Goal: Task Accomplishment & Management: Complete application form

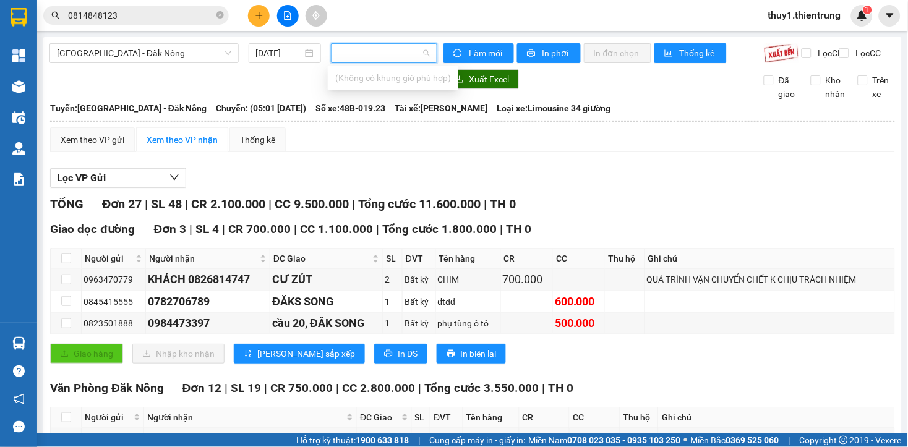
click at [257, 11] on icon "plus" at bounding box center [259, 15] width 9 height 9
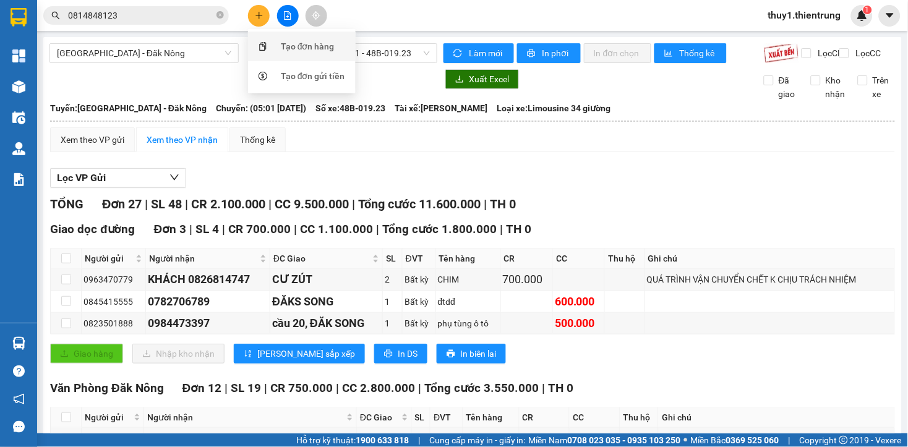
click at [314, 45] on div "Tạo đơn hàng" at bounding box center [308, 47] width 54 height 14
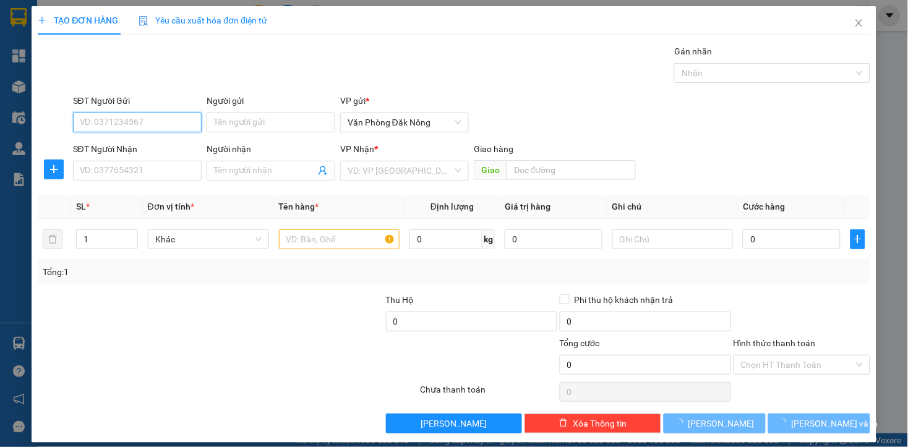
click at [160, 127] on input "SĐT Người Gửi" at bounding box center [137, 123] width 129 height 20
click at [180, 127] on input "SĐT Người Gửi" at bounding box center [137, 123] width 129 height 20
type input "0963294748"
drag, startPoint x: 114, startPoint y: 143, endPoint x: 150, endPoint y: 169, distance: 43.8
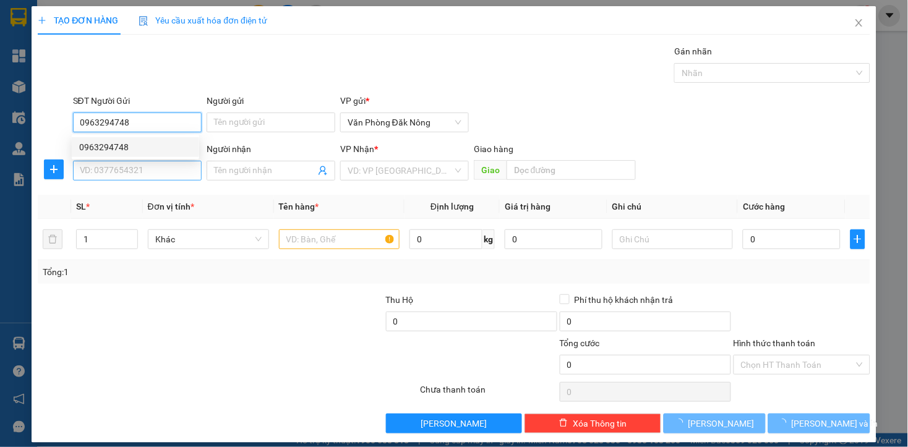
click at [114, 144] on div "0963294748" at bounding box center [135, 147] width 113 height 14
type input "0983209066"
type input "0963294748"
click at [149, 168] on input "0983209066" at bounding box center [137, 171] width 129 height 20
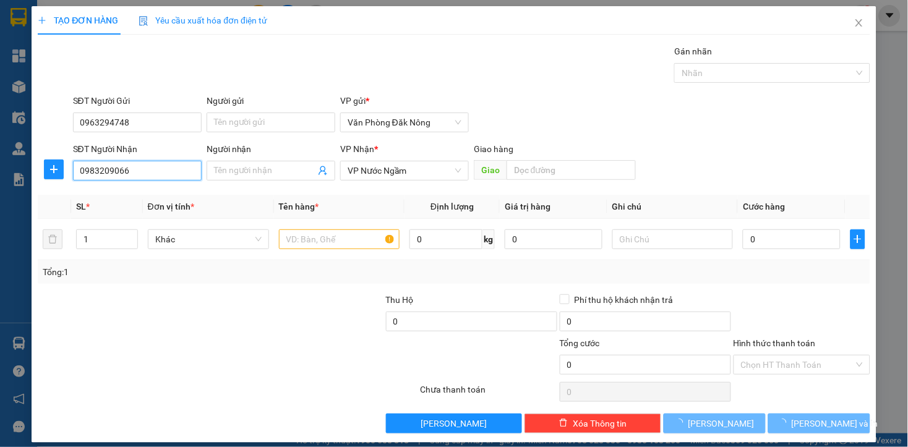
click at [149, 168] on input "0983209066" at bounding box center [137, 171] width 129 height 20
type input "500.000"
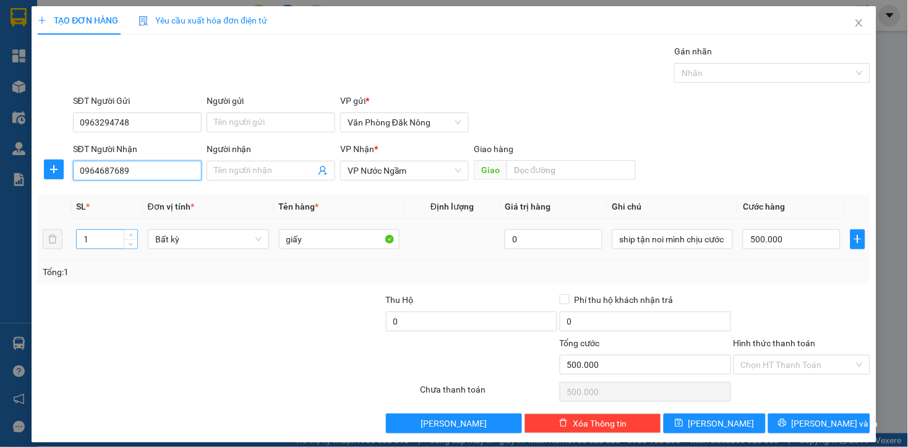
type input "0964687689"
click at [109, 237] on input "1" at bounding box center [107, 239] width 61 height 19
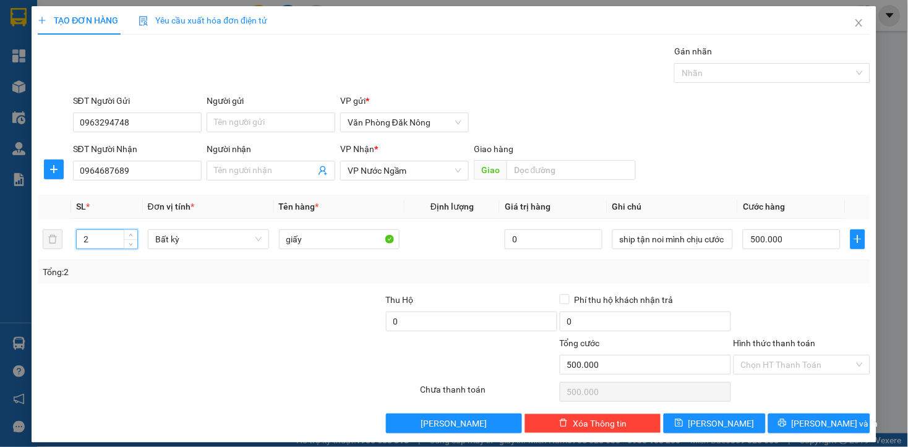
type input "2"
drag, startPoint x: 231, startPoint y: 344, endPoint x: 436, endPoint y: 314, distance: 206.9
click at [233, 345] on div at bounding box center [158, 358] width 244 height 43
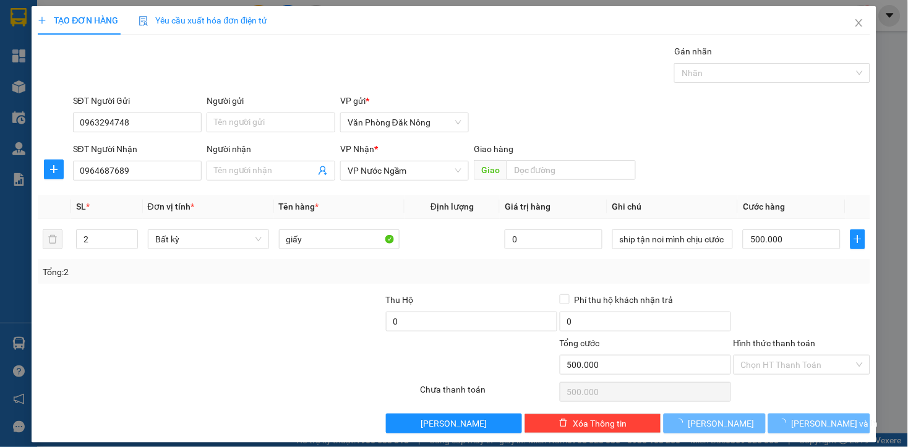
type input "0"
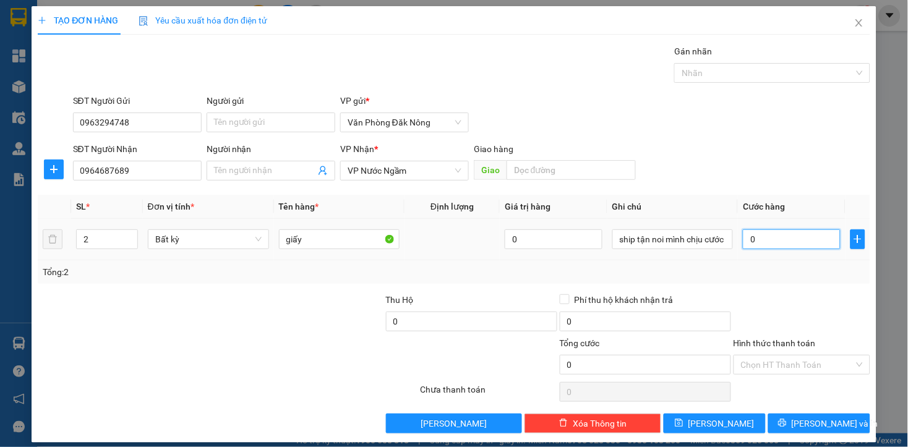
click at [753, 242] on input "0" at bounding box center [791, 239] width 97 height 20
type input "8"
type input "80"
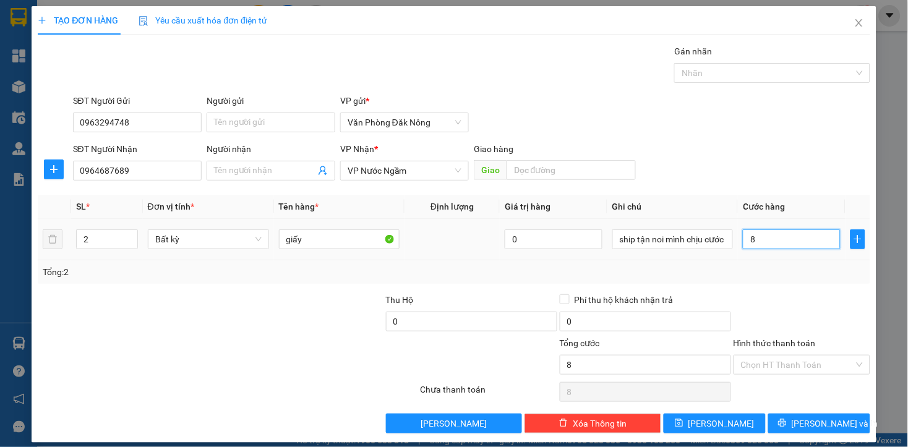
type input "80"
type input "800"
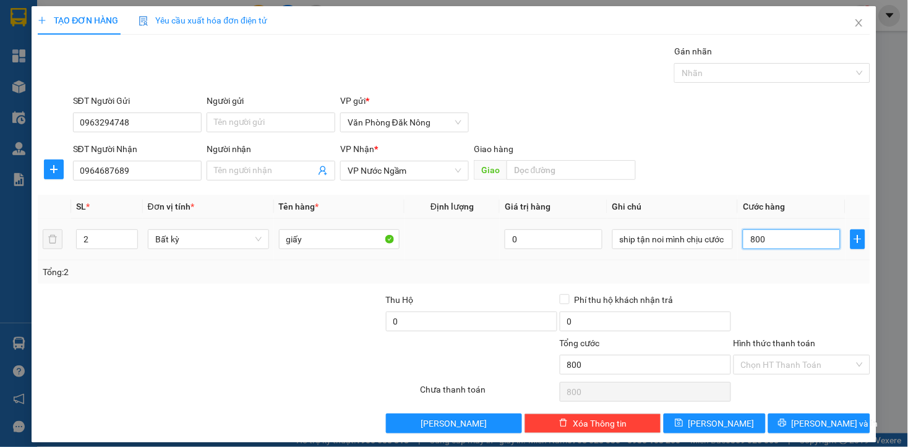
type input "8.000"
type input "80.000"
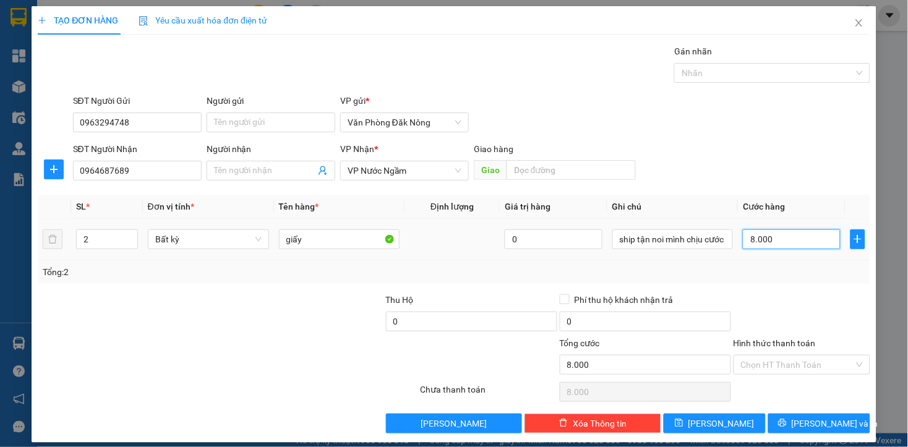
type input "80.000"
type input "800.000"
drag, startPoint x: 770, startPoint y: 366, endPoint x: 780, endPoint y: 379, distance: 16.2
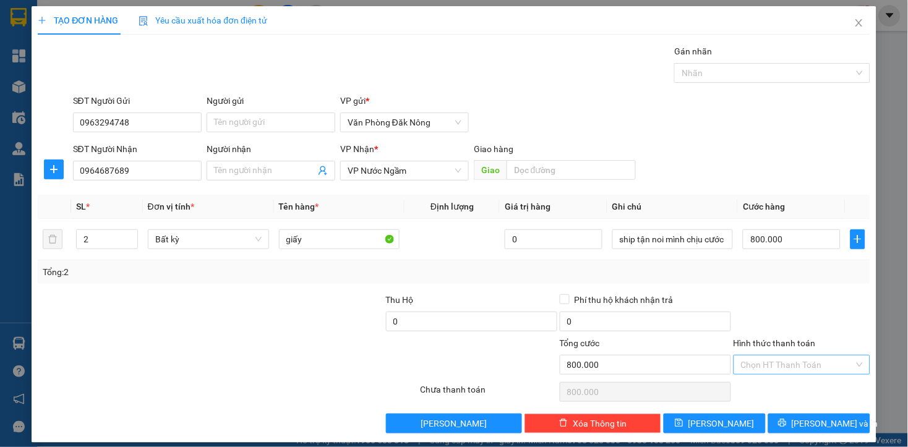
click at [771, 366] on input "Hình thức thanh toán" at bounding box center [797, 365] width 113 height 19
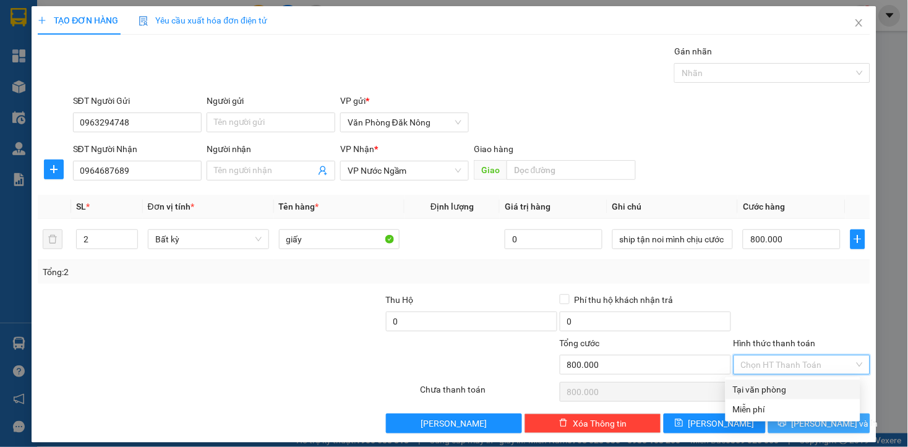
drag, startPoint x: 778, startPoint y: 385, endPoint x: 812, endPoint y: 417, distance: 45.9
click at [787, 392] on div "Tại văn phòng" at bounding box center [793, 390] width 120 height 14
type input "0"
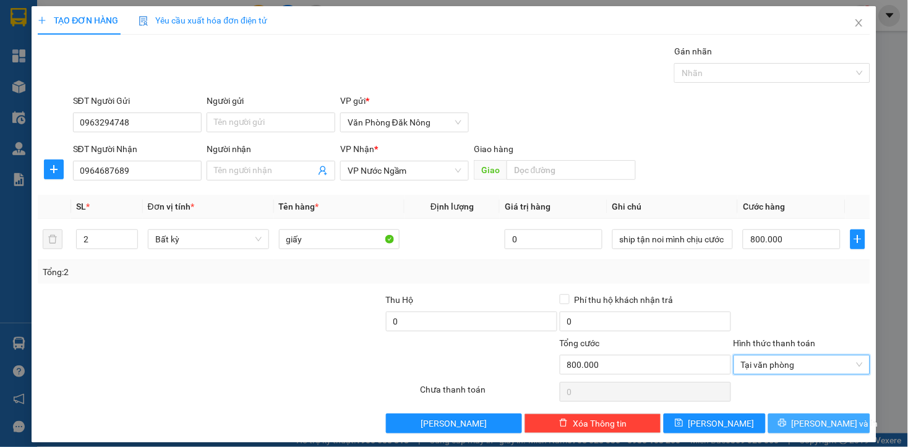
click at [807, 424] on span "[PERSON_NAME] và In" at bounding box center [835, 424] width 87 height 14
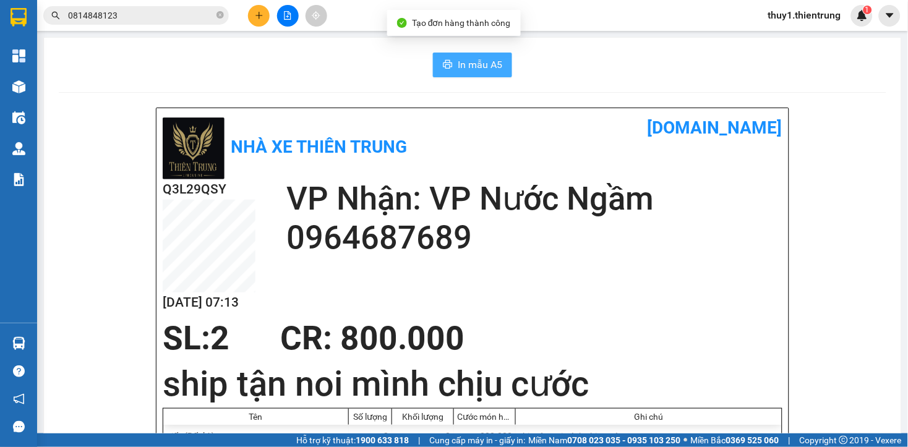
drag, startPoint x: 453, startPoint y: 69, endPoint x: 534, endPoint y: 116, distance: 94.0
click at [458, 69] on span "In mẫu A5" at bounding box center [480, 64] width 45 height 15
click at [567, 152] on div "Nhà xe Thiên Trung [DOMAIN_NAME]" at bounding box center [473, 146] width 620 height 65
click at [580, 155] on div "Nhà xe Thiên Trung [DOMAIN_NAME]" at bounding box center [473, 146] width 620 height 65
click at [620, 156] on div "Nhà xe Thiên Trung [DOMAIN_NAME]" at bounding box center [473, 146] width 620 height 65
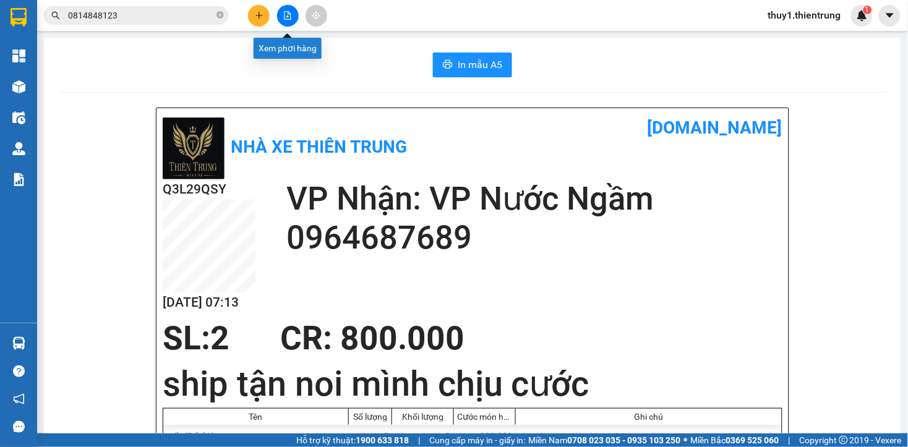
click at [280, 17] on button at bounding box center [288, 16] width 22 height 22
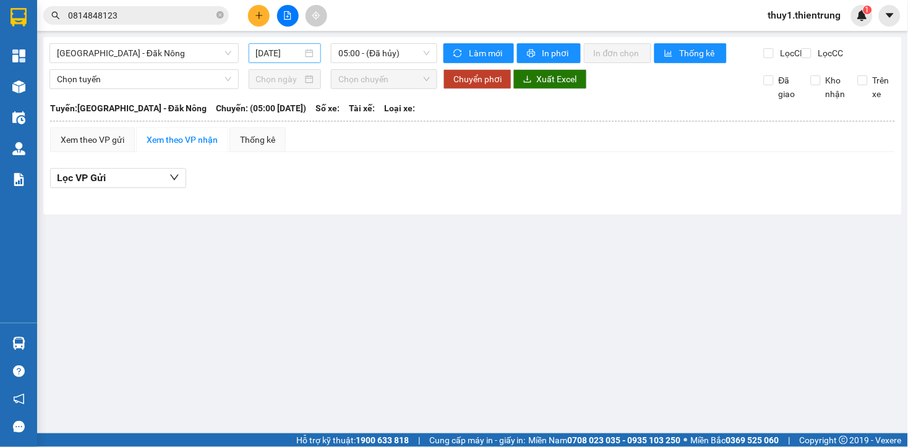
click at [274, 53] on input "[DATE]" at bounding box center [279, 53] width 47 height 14
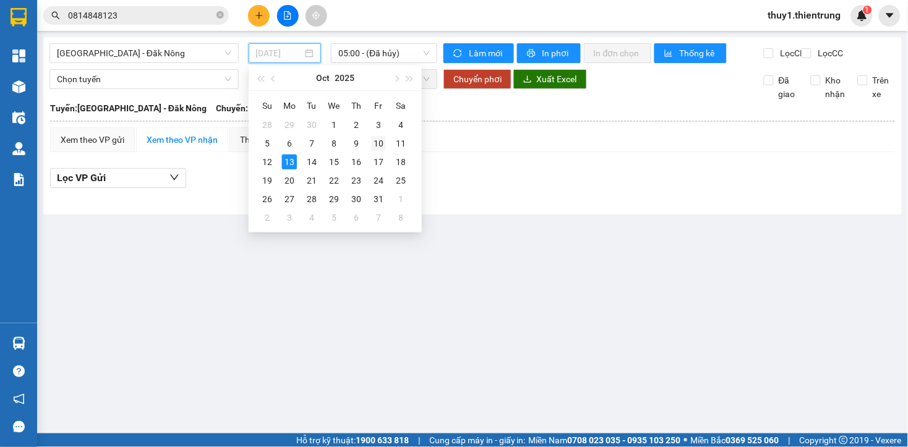
click at [381, 140] on div "10" at bounding box center [378, 143] width 15 height 15
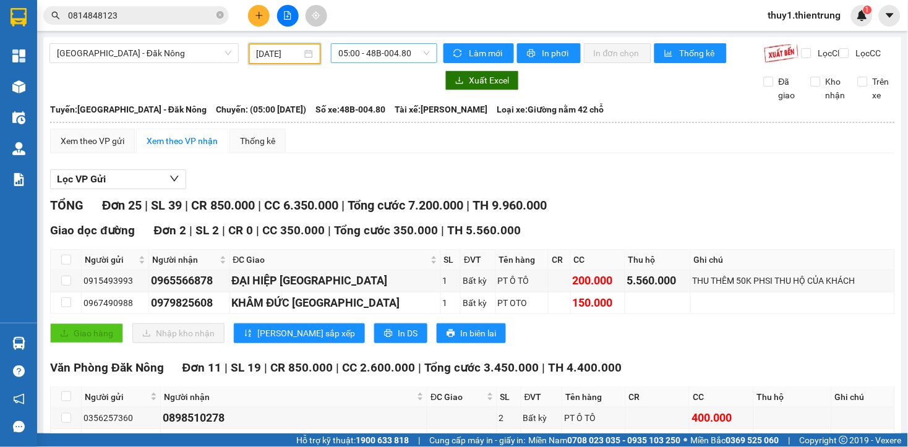
click at [394, 51] on span "05:00 - 48B-004.80" at bounding box center [384, 53] width 92 height 19
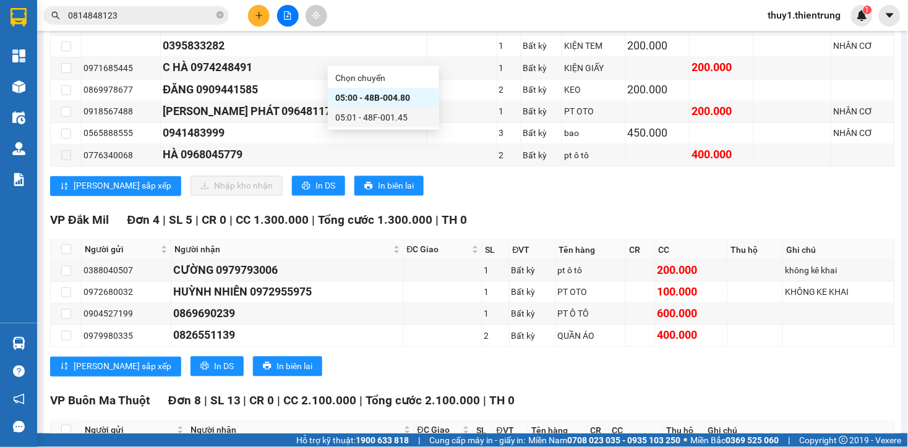
scroll to position [737, 0]
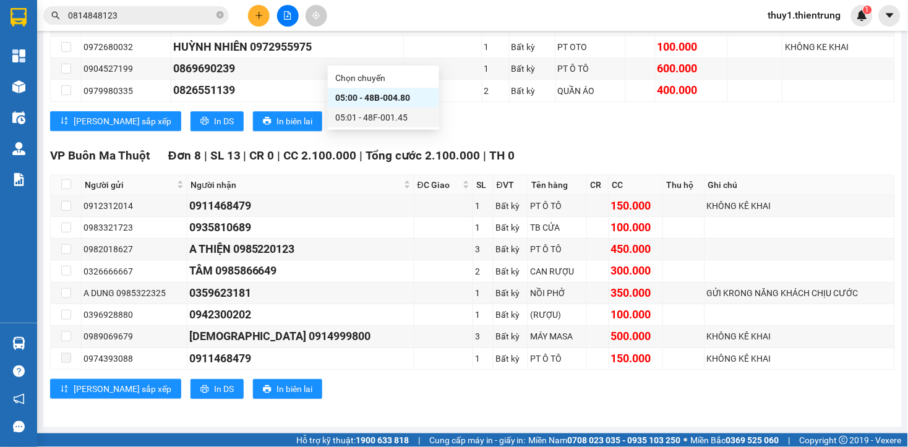
drag, startPoint x: 390, startPoint y: 116, endPoint x: 454, endPoint y: 238, distance: 138.1
click at [393, 116] on div "05:01 - 48F-001.45" at bounding box center [383, 118] width 96 height 14
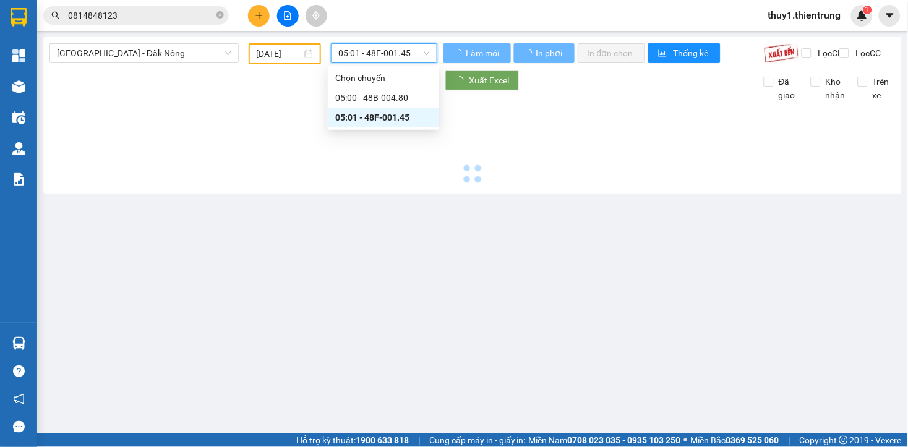
scroll to position [0, 0]
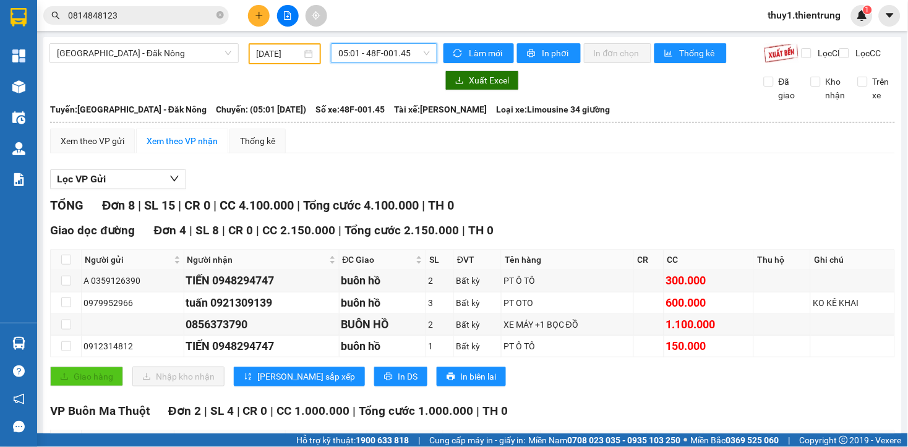
click at [349, 53] on span "05:01 - 48F-001.45" at bounding box center [384, 53] width 92 height 19
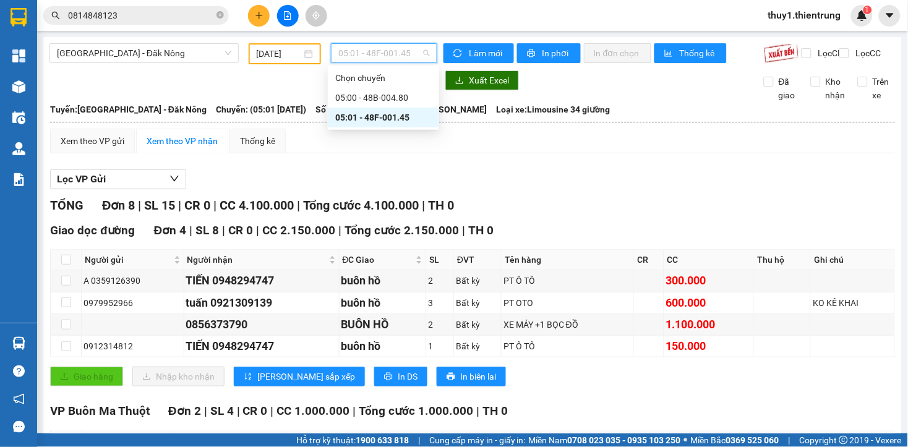
click at [276, 51] on input "[DATE]" at bounding box center [280, 54] width 46 height 14
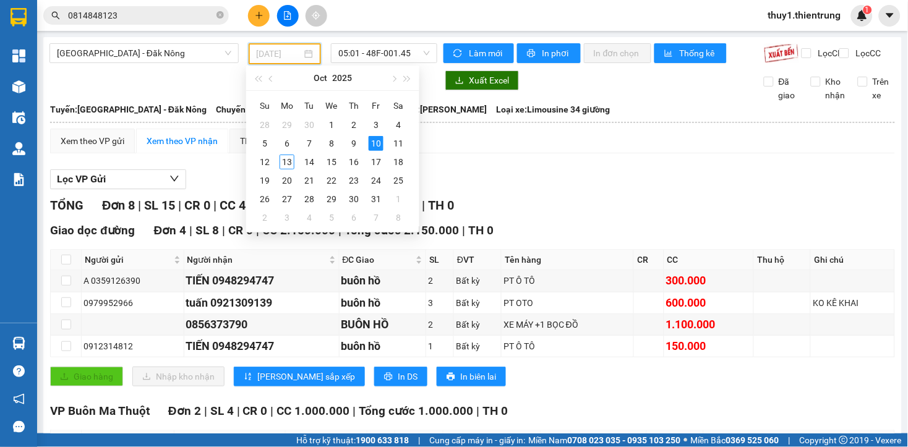
click at [380, 144] on div "10" at bounding box center [376, 143] width 15 height 15
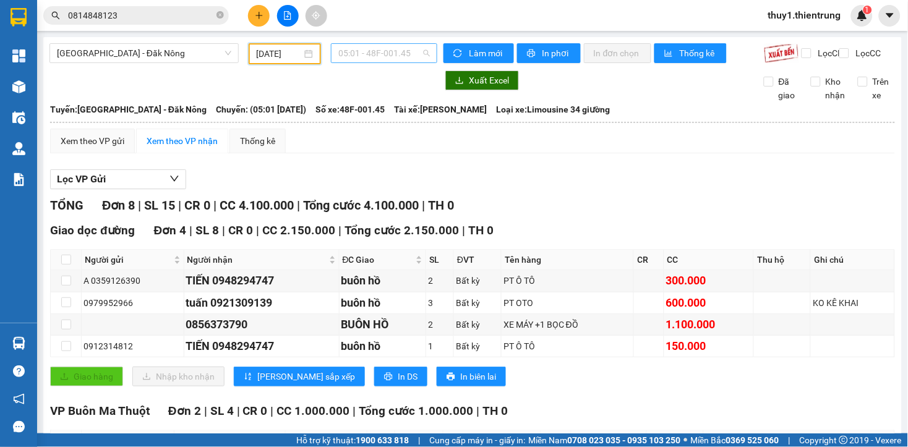
click at [408, 53] on span "05:01 - 48F-001.45" at bounding box center [384, 53] width 92 height 19
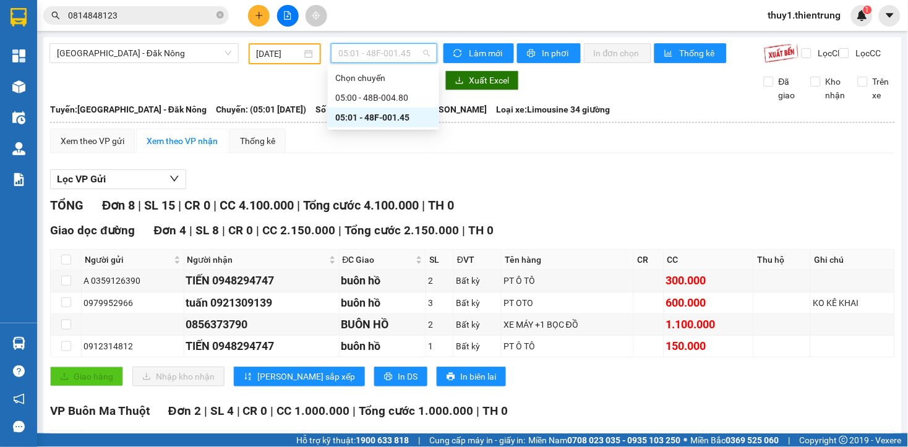
drag, startPoint x: 399, startPoint y: 119, endPoint x: 461, endPoint y: 177, distance: 84.9
click at [401, 121] on div "05:01 - 48F-001.45" at bounding box center [383, 118] width 96 height 14
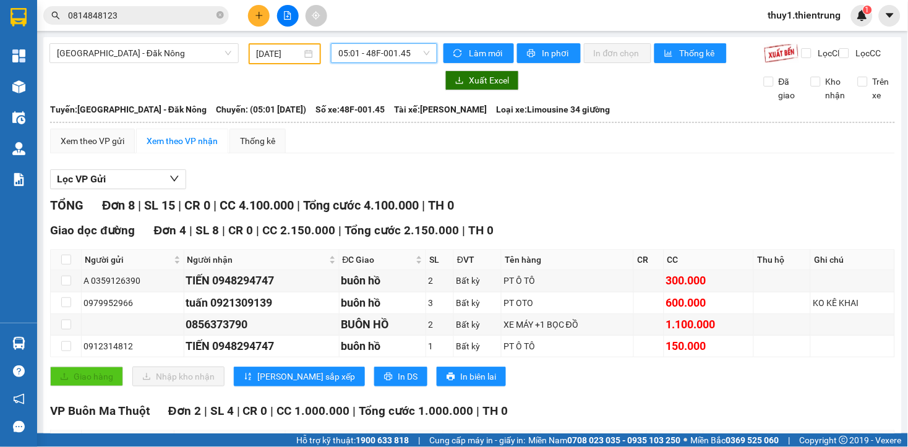
click at [260, 48] on input "[DATE]" at bounding box center [280, 54] width 46 height 14
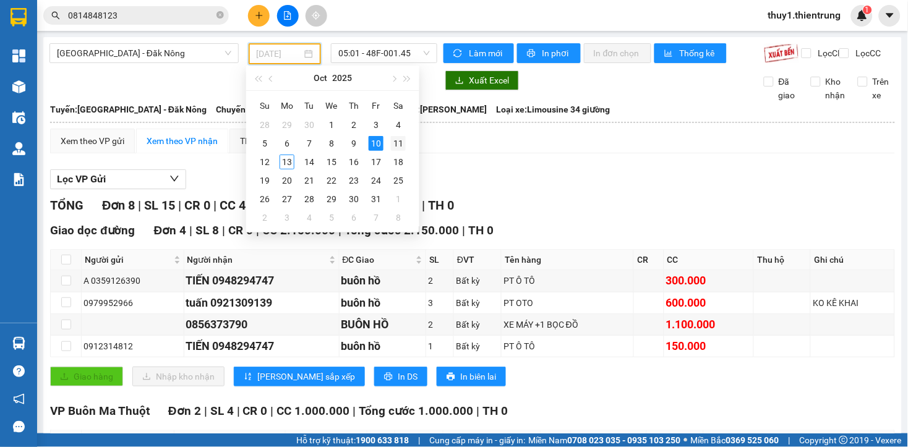
click at [393, 139] on div "11" at bounding box center [398, 143] width 15 height 15
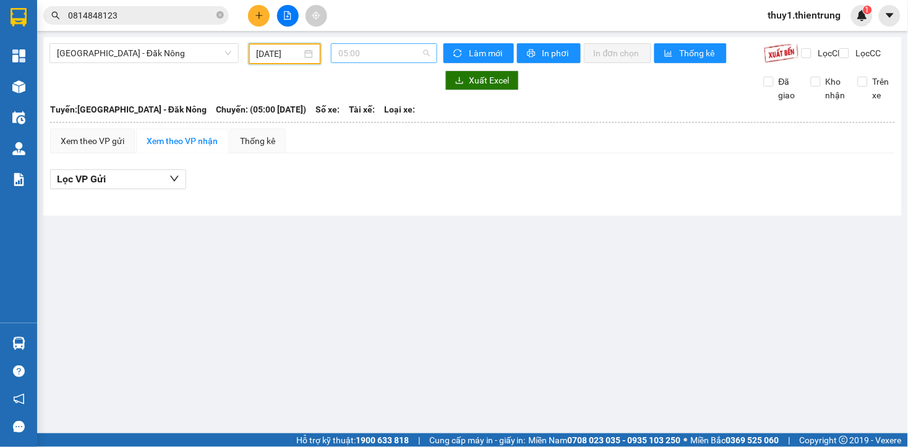
click at [405, 52] on span "05:00" at bounding box center [384, 53] width 92 height 19
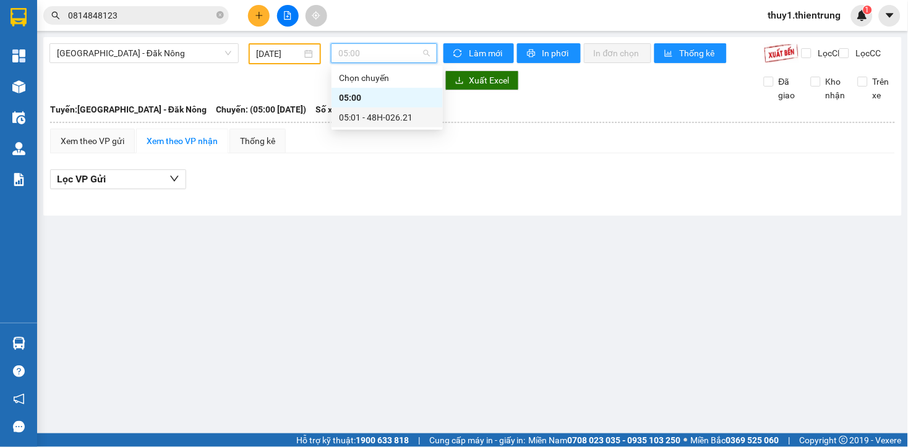
drag, startPoint x: 409, startPoint y: 122, endPoint x: 490, endPoint y: 277, distance: 174.6
click at [408, 126] on div "05:01 - 48H-026.21" at bounding box center [387, 118] width 111 height 20
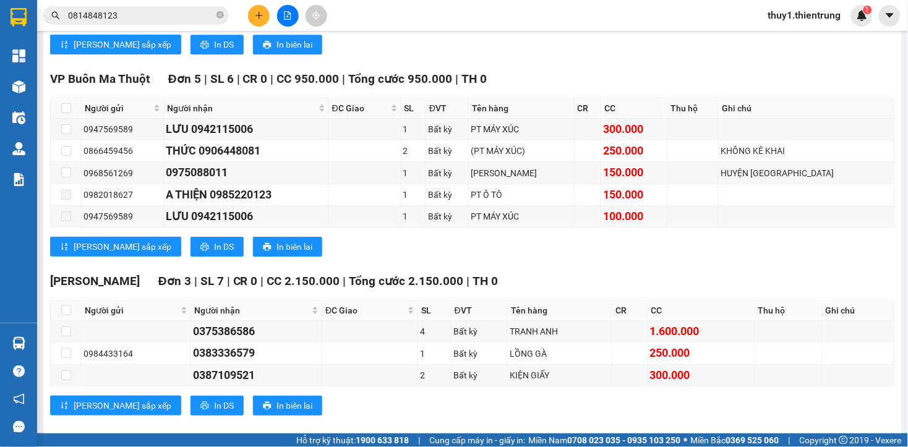
scroll to position [852, 0]
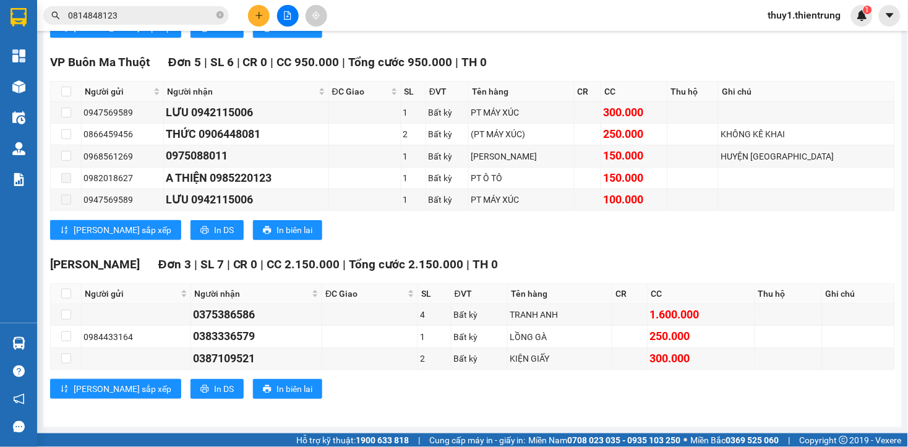
click at [492, 243] on div "VP Buôn Ma Thuột Đơn 5 | SL 6 | CR 0 | CC 950.000 | Tổng cước 950.000 | TH 0 Ng…" at bounding box center [472, 151] width 845 height 196
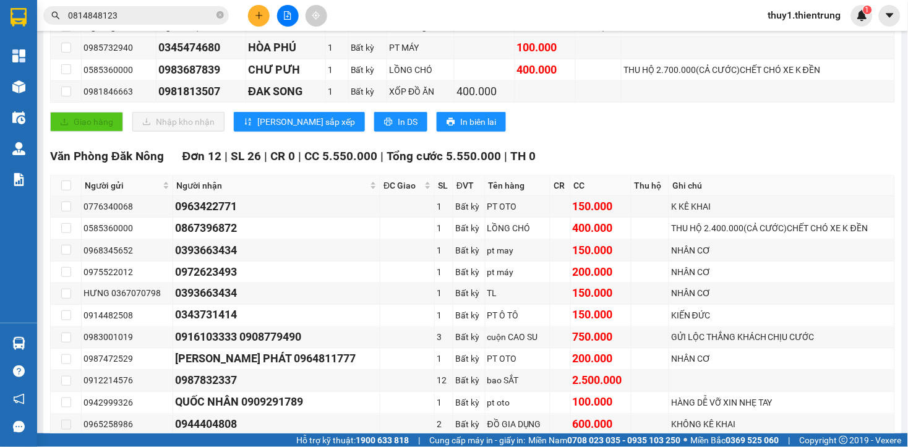
scroll to position [0, 0]
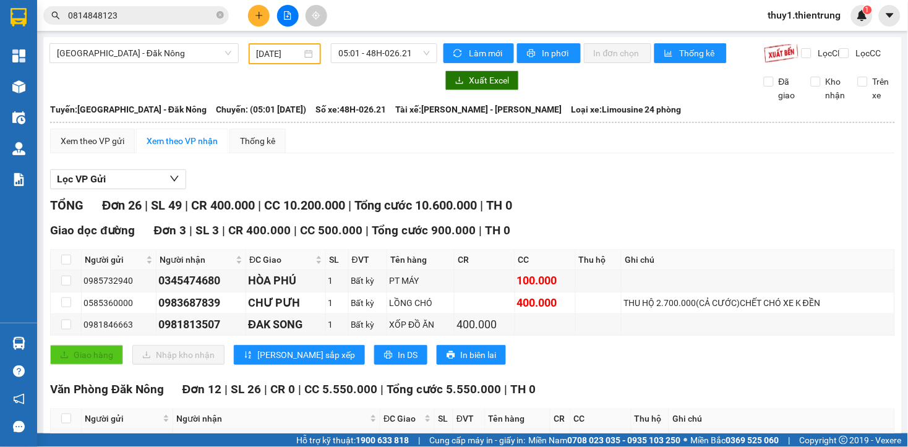
click at [289, 48] on input "[DATE]" at bounding box center [280, 54] width 46 height 14
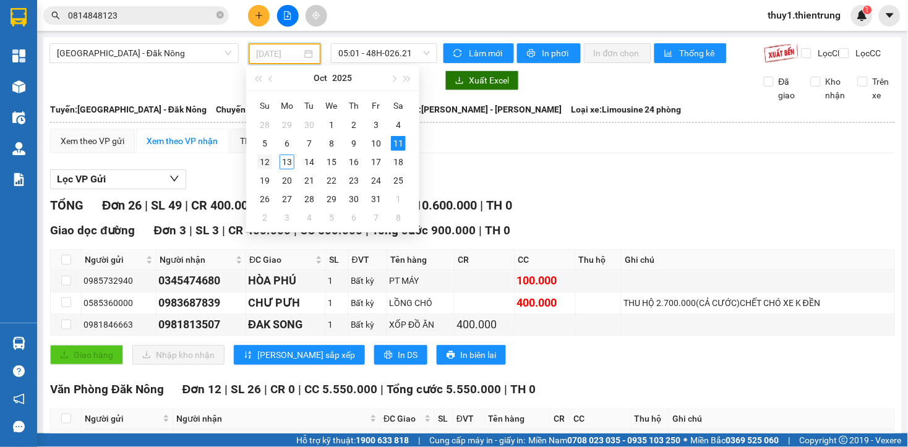
click at [263, 161] on div "12" at bounding box center [264, 162] width 15 height 15
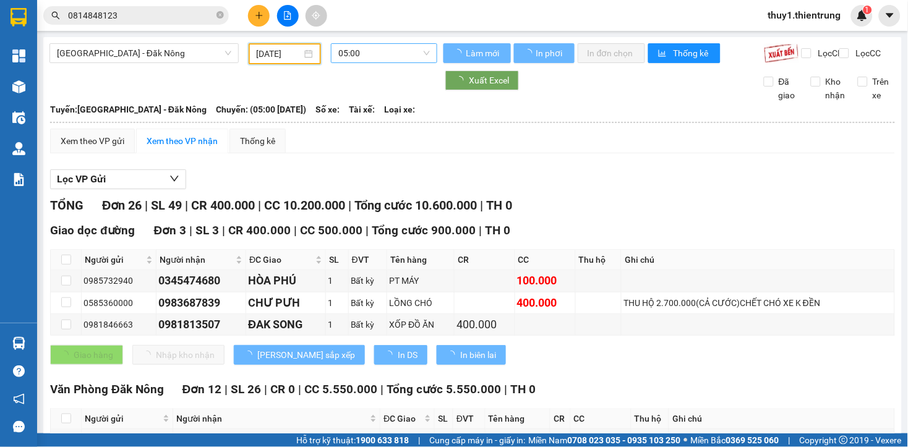
type input "[DATE]"
click at [406, 51] on span "05:00" at bounding box center [384, 53] width 92 height 19
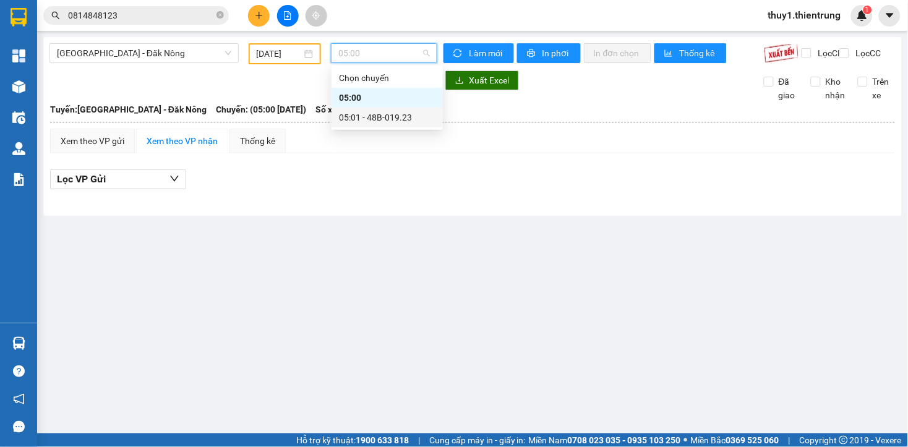
click at [387, 118] on div "05:01 - 48B-019.23" at bounding box center [387, 118] width 96 height 14
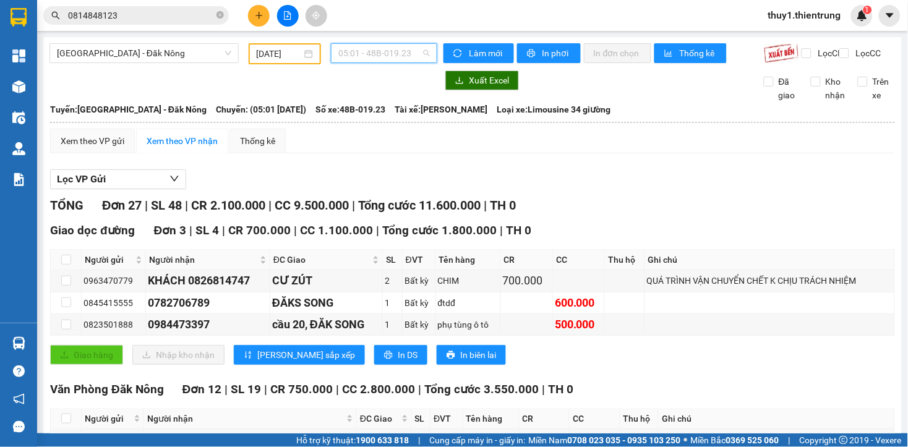
click at [397, 57] on span "05:01 - 48B-019.23" at bounding box center [384, 53] width 92 height 19
click at [395, 119] on div "05:01 - 48B-019.23" at bounding box center [383, 118] width 96 height 14
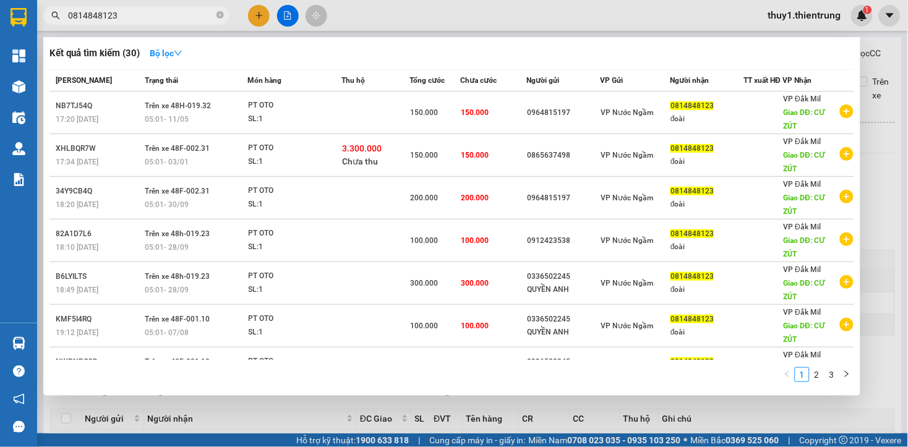
click at [163, 10] on input "0814848123" at bounding box center [141, 16] width 146 height 14
drag, startPoint x: 283, startPoint y: 19, endPoint x: 159, endPoint y: 172, distance: 197.5
click at [285, 19] on div at bounding box center [454, 223] width 908 height 447
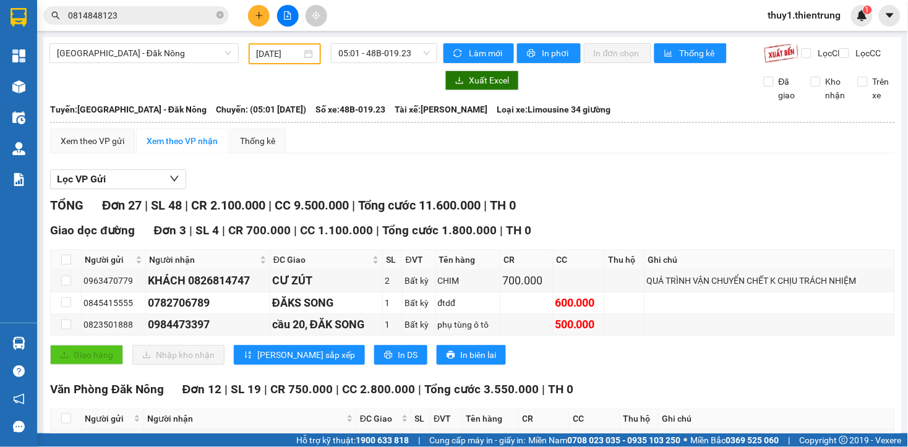
click at [206, 54] on span "[GEOGRAPHIC_DATA] - Đăk Nông" at bounding box center [144, 53] width 174 height 19
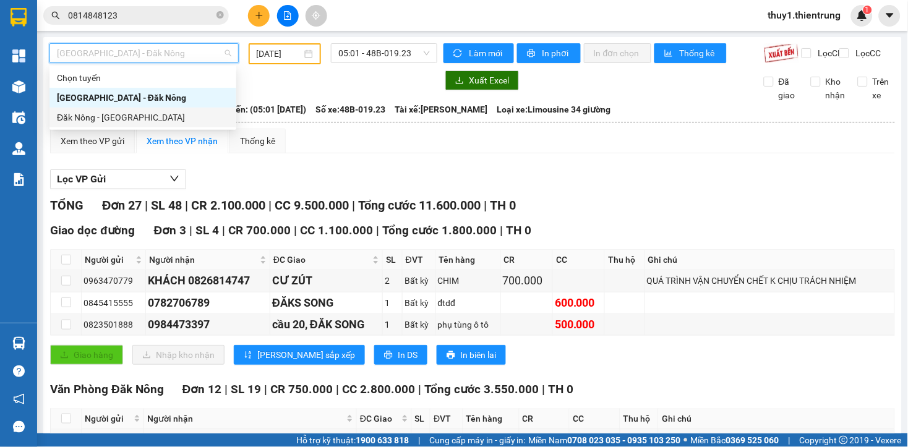
drag, startPoint x: 106, startPoint y: 119, endPoint x: 260, endPoint y: 51, distance: 168.4
click at [106, 119] on div "Đăk Nông - [GEOGRAPHIC_DATA]" at bounding box center [143, 118] width 172 height 14
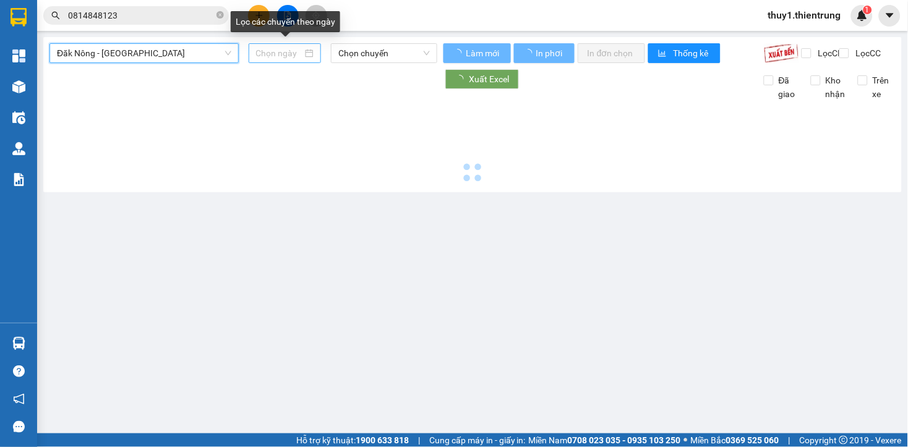
click at [283, 60] on div at bounding box center [285, 53] width 73 height 20
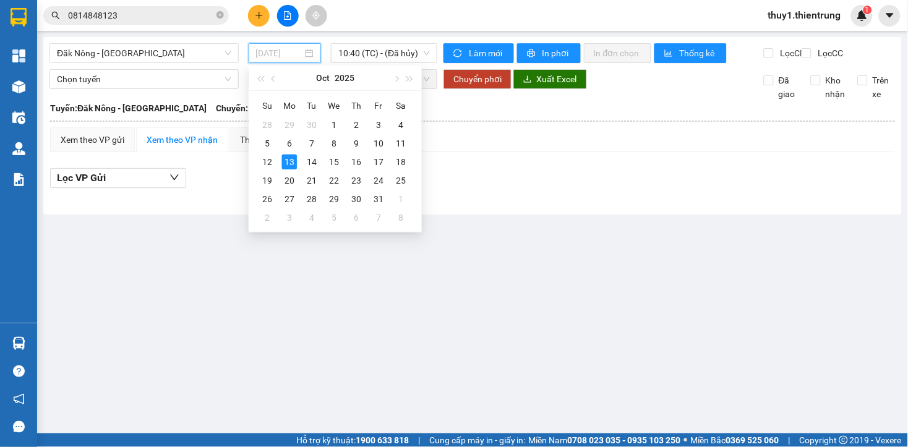
drag, startPoint x: 262, startPoint y: 159, endPoint x: 306, endPoint y: 108, distance: 66.7
click at [263, 159] on div "12" at bounding box center [267, 162] width 15 height 15
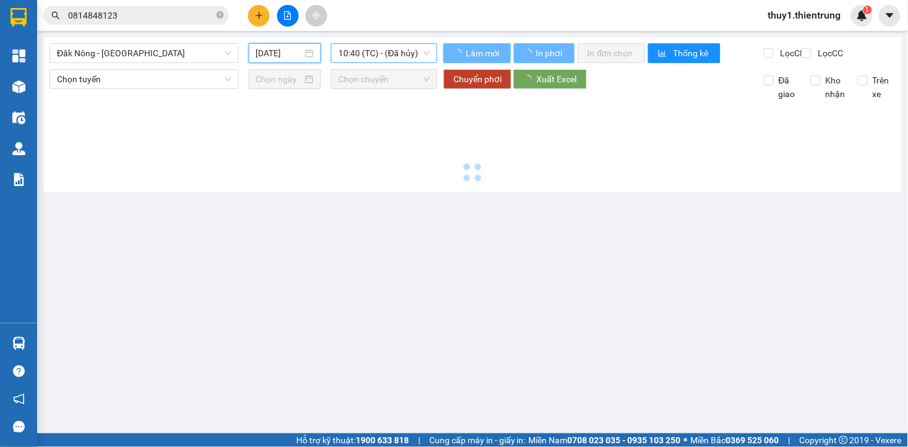
type input "[DATE]"
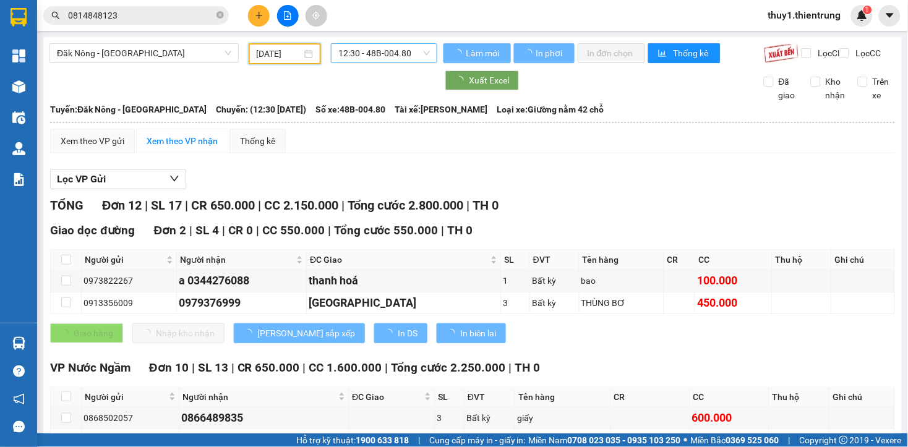
click at [393, 56] on span "12:30 - 48B-004.80" at bounding box center [384, 53] width 92 height 19
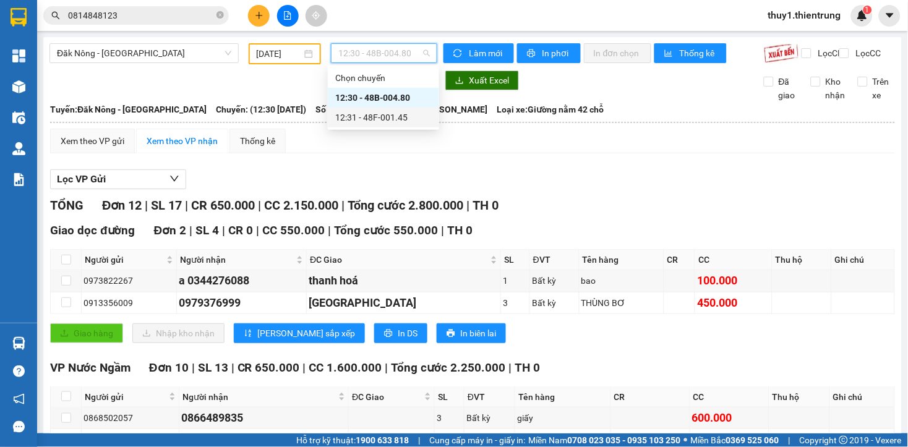
drag, startPoint x: 377, startPoint y: 115, endPoint x: 542, endPoint y: 223, distance: 197.1
click at [376, 116] on div "12:31 - 48F-001.45" at bounding box center [383, 118] width 96 height 14
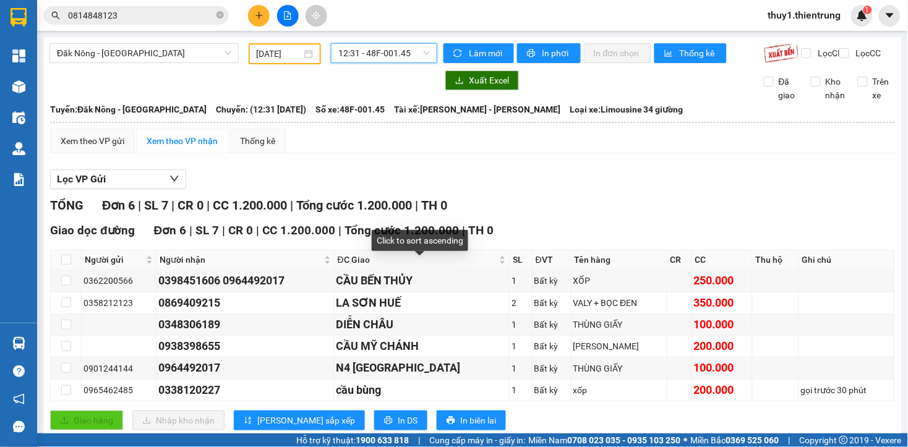
scroll to position [41, 0]
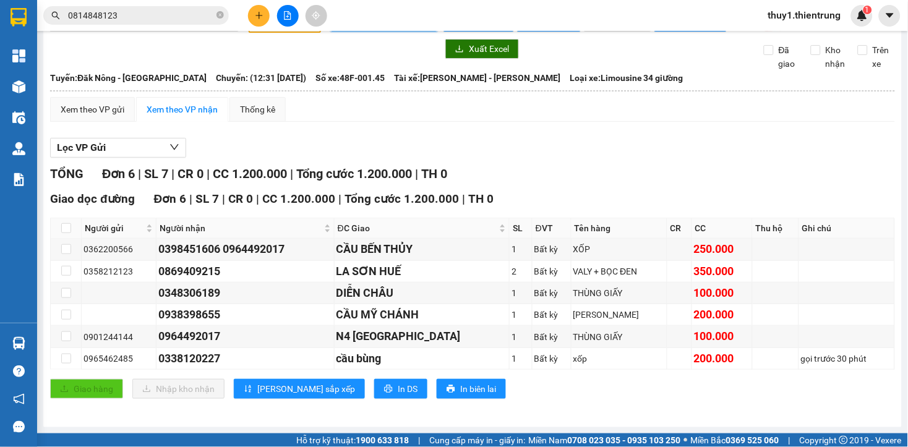
drag, startPoint x: 567, startPoint y: 400, endPoint x: 603, endPoint y: 264, distance: 140.9
click at [567, 398] on div "Giao dọc đường Đơn 6 | SL 7 | CR 0 | CC 1.200.000 | Tổng cước 1.200.000 | TH 0 …" at bounding box center [472, 299] width 845 height 218
click at [602, 147] on div "Lọc VP Gửi" at bounding box center [472, 148] width 845 height 20
click at [507, 396] on div "Giao hàng Nhập kho nhận Lưu sắp xếp In DS In biên lai" at bounding box center [472, 389] width 845 height 20
click at [710, 161] on div "Lọc VP Gửi TỔNG Đơn 6 | SL 7 | CR 0 | CC 1.200.000 | Tổng cước 1.200.000 | TH …" at bounding box center [472, 273] width 845 height 283
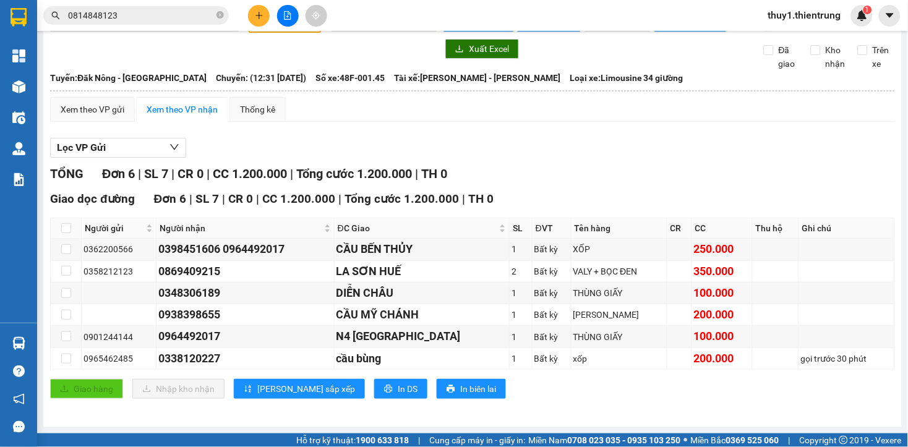
click at [641, 176] on div "TỔNG Đơn 6 | SL 7 | CR 0 | CC 1.200.000 | Tổng cước 1.200.000 | TH 0" at bounding box center [472, 174] width 845 height 19
click at [504, 170] on div "TỔNG Đơn 6 | SL 7 | CR 0 | CC 1.200.000 | Tổng cước 1.200.000 | TH 0" at bounding box center [472, 174] width 845 height 19
click at [195, 128] on div "Xem theo VP gửi Xem theo VP nhận Thống kê Lọc VP Gửi TỔNG Đơn 6 | SL 7 | CR 0 …" at bounding box center [472, 255] width 845 height 317
click at [311, 149] on div "Lọc VP Gửi" at bounding box center [472, 148] width 845 height 20
click at [282, 15] on button at bounding box center [288, 16] width 22 height 22
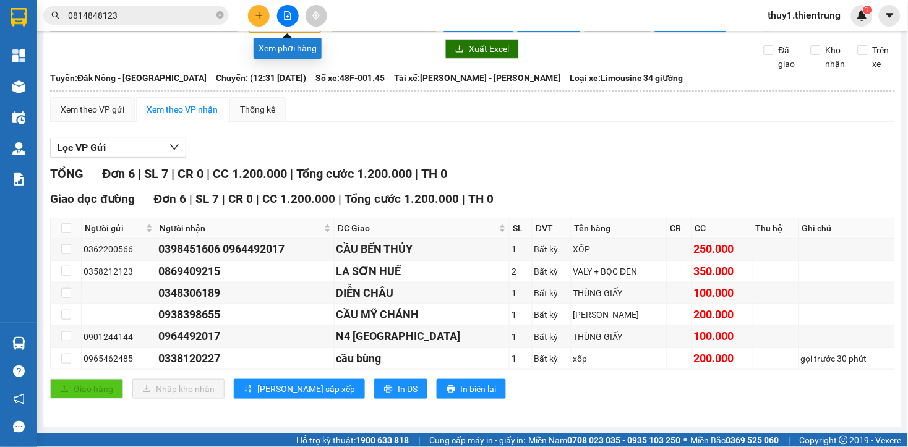
click at [285, 20] on button at bounding box center [288, 16] width 22 height 22
drag, startPoint x: 285, startPoint y: 130, endPoint x: 230, endPoint y: 156, distance: 60.6
click at [282, 128] on div "Xem theo VP gửi Xem theo VP nhận Thống kê Lọc VP Gửi TỔNG Đơn 6 | SL 7 | CR 0 …" at bounding box center [472, 255] width 845 height 317
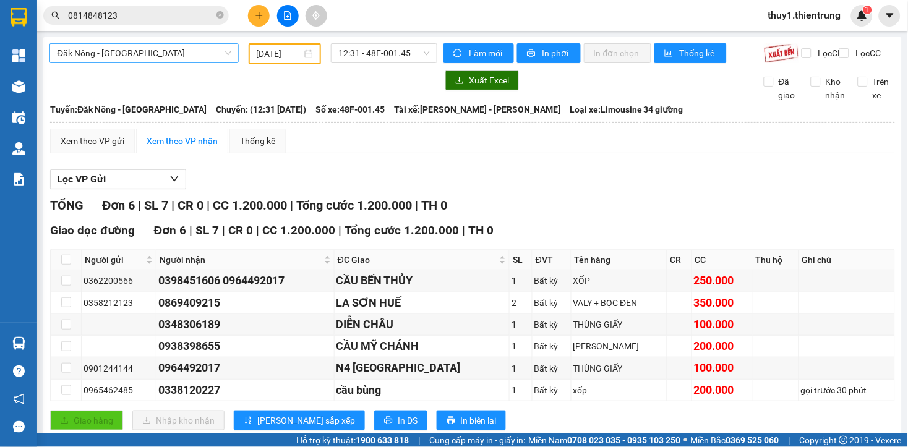
click at [186, 59] on span "Đăk Nông - [GEOGRAPHIC_DATA]" at bounding box center [144, 53] width 174 height 19
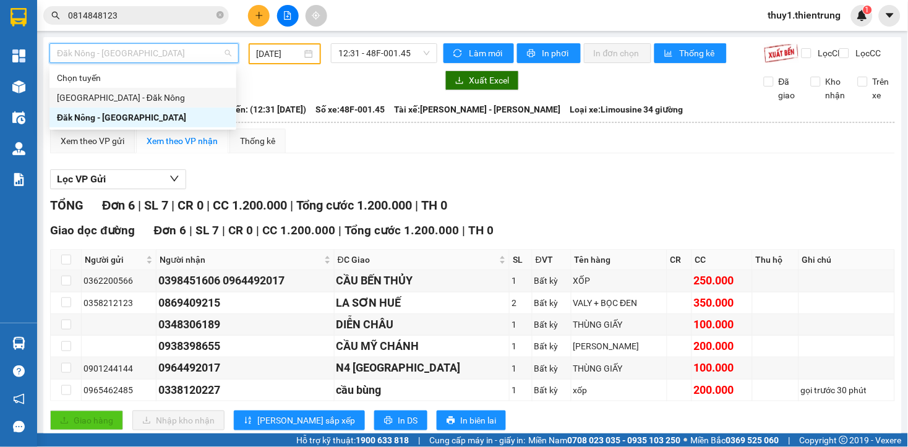
click at [118, 100] on div "[GEOGRAPHIC_DATA] - Đăk Nông" at bounding box center [143, 98] width 172 height 14
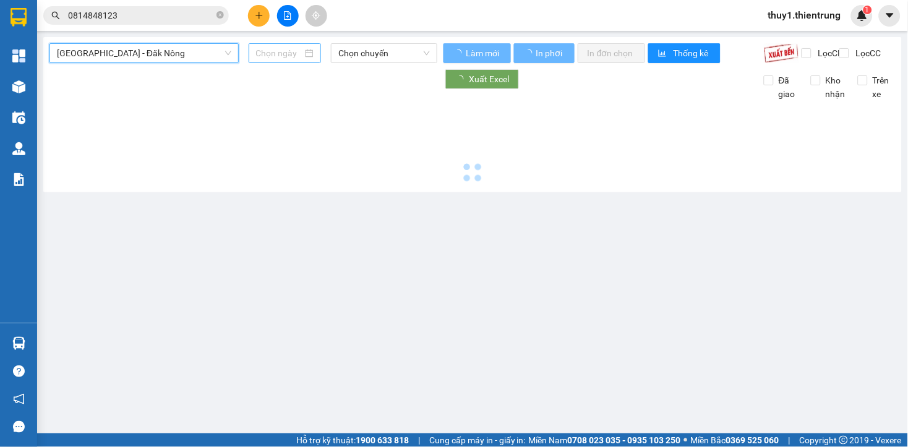
type input "[DATE]"
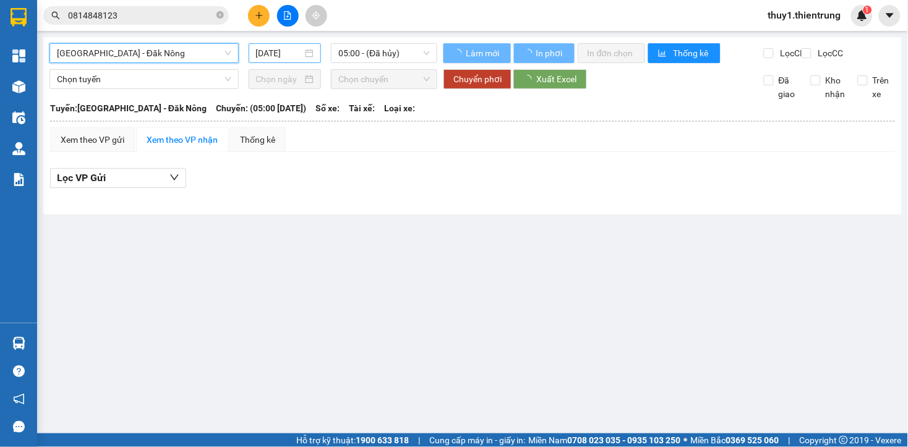
click at [280, 57] on input "[DATE]" at bounding box center [279, 53] width 47 height 14
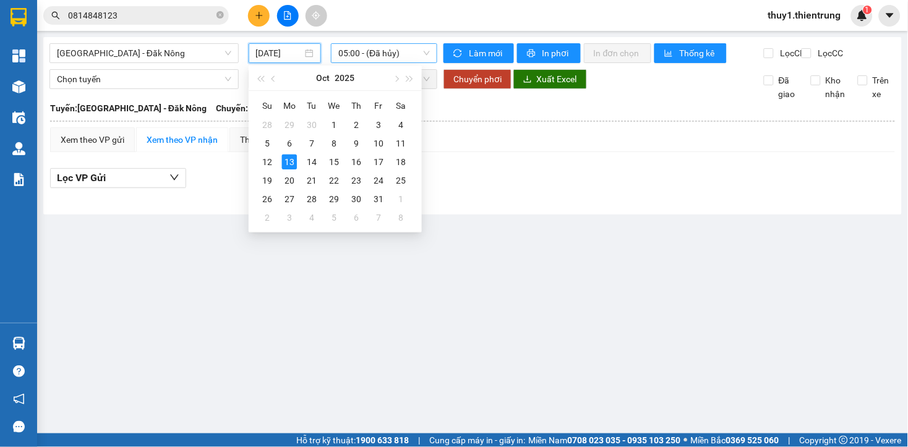
click at [403, 52] on span "05:00 - (Đã hủy)" at bounding box center [384, 53] width 92 height 19
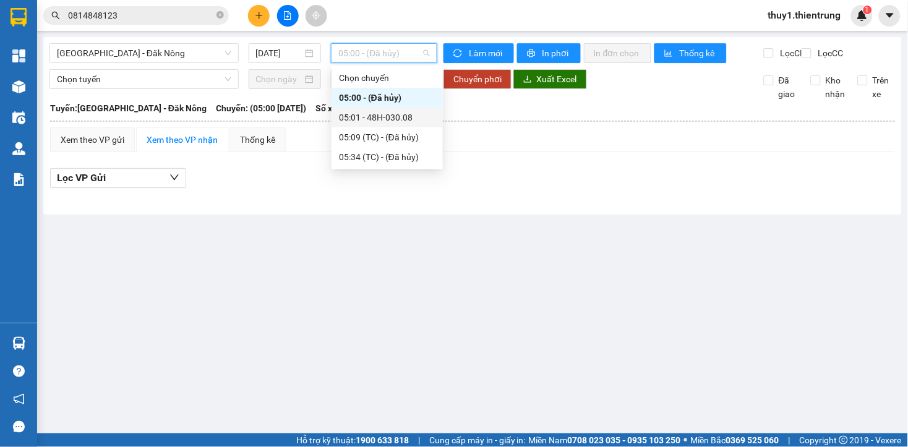
click at [399, 113] on div "05:01 - 48H-030.08" at bounding box center [387, 118] width 96 height 14
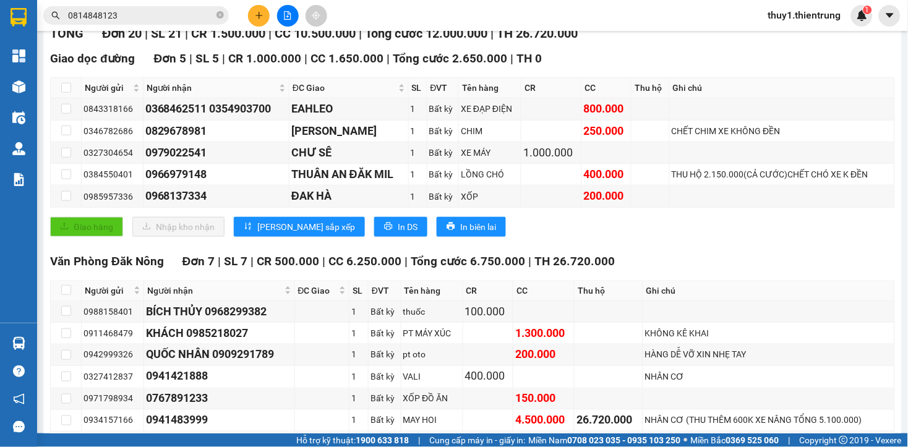
scroll to position [377, 0]
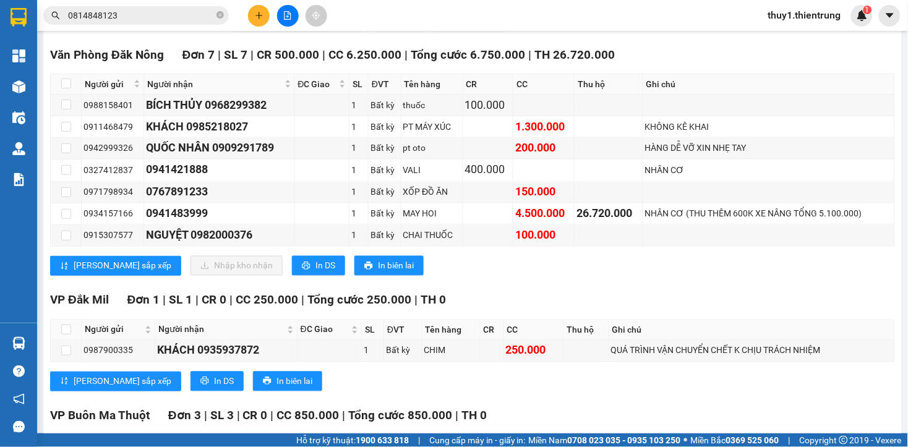
click at [617, 308] on div "VP Đắk Mil Đơn 1 | SL 1 | CR 0 | CC 250.000 | Tổng cước 250.000 | TH 0" at bounding box center [472, 300] width 845 height 19
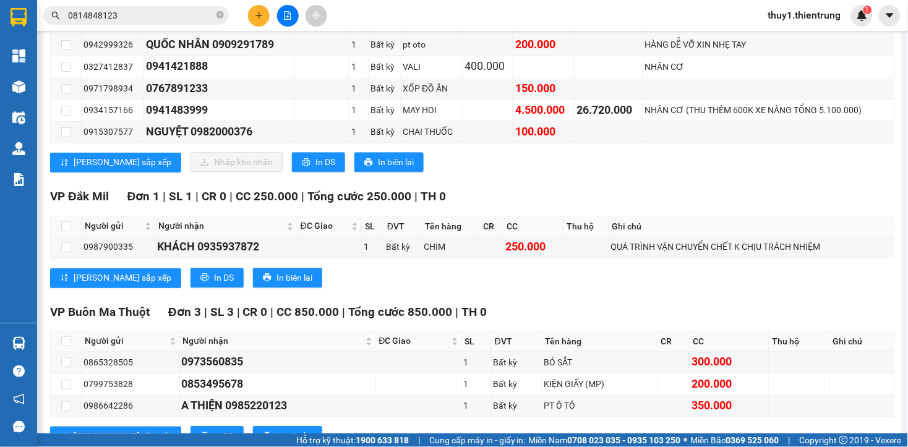
scroll to position [687, 0]
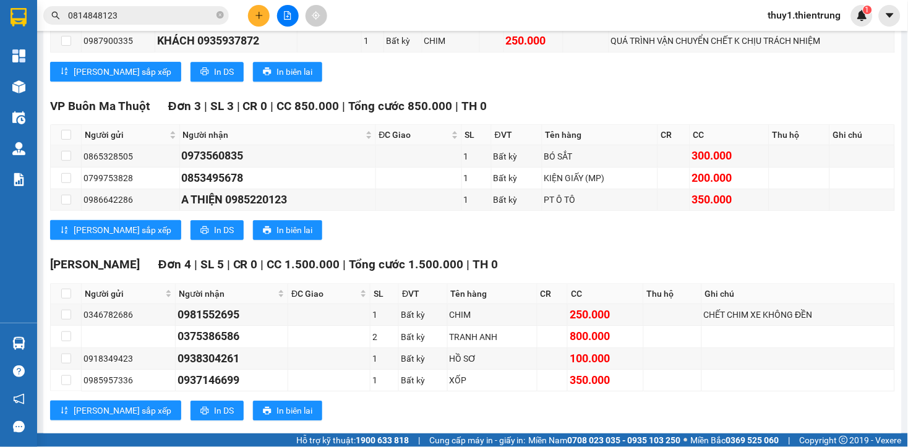
click at [388, 233] on div "[PERSON_NAME] sắp xếp In DS In biên lai" at bounding box center [472, 230] width 845 height 20
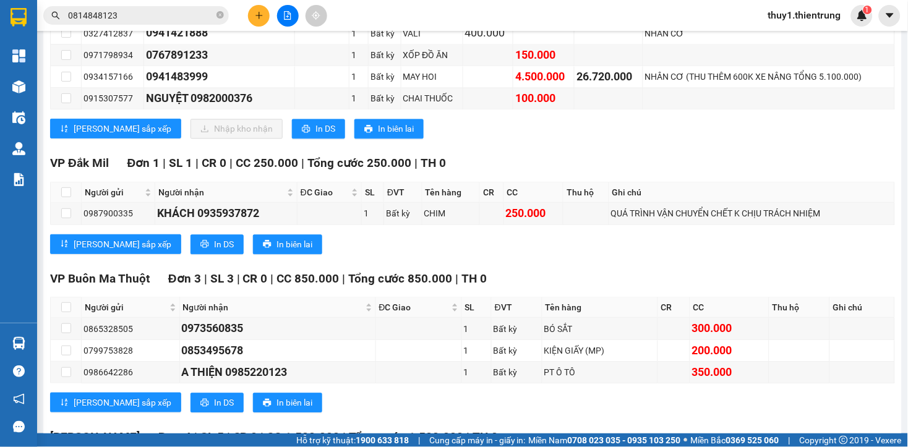
scroll to position [308, 0]
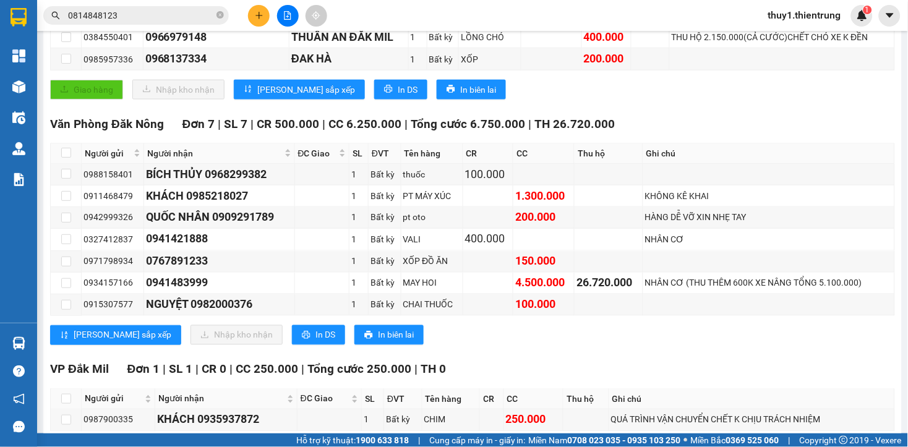
click at [522, 126] on div "Văn Phòng Đăk Nông Đơn 7 | SL 7 | CR 500.000 | CC 6.250.000 | Tổng cước 6.750.0…" at bounding box center [472, 124] width 845 height 19
click at [489, 87] on div "Giao dọc đường Đơn 5 | SL 5 | CR 1.000.000 | CC 1.650.000 | Tổng cước 2.650.000…" at bounding box center [472, 10] width 845 height 196
